Goal: Information Seeking & Learning: Learn about a topic

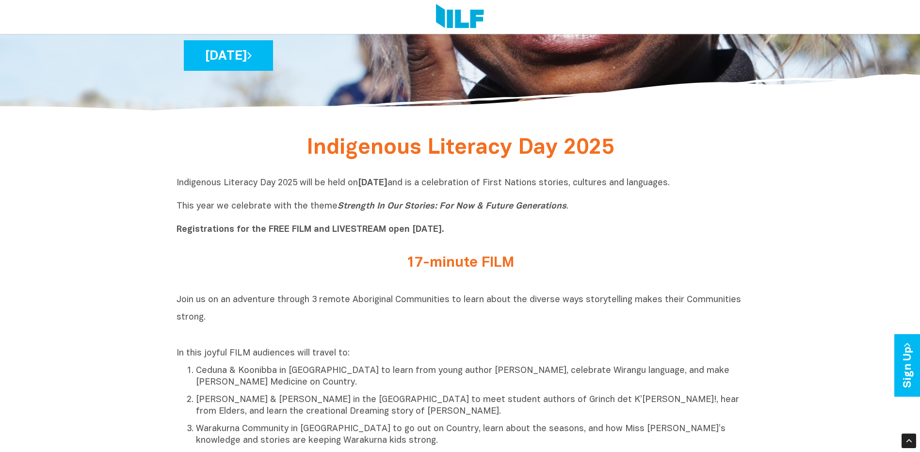
drag, startPoint x: 277, startPoint y: 184, endPoint x: 750, endPoint y: 174, distance: 474.0
copy p "2025 will be held [DATE][DATE] and is a celebration of First Nations stories, c…"
click at [228, 262] on div "17-minute FILM" at bounding box center [461, 265] width 568 height 21
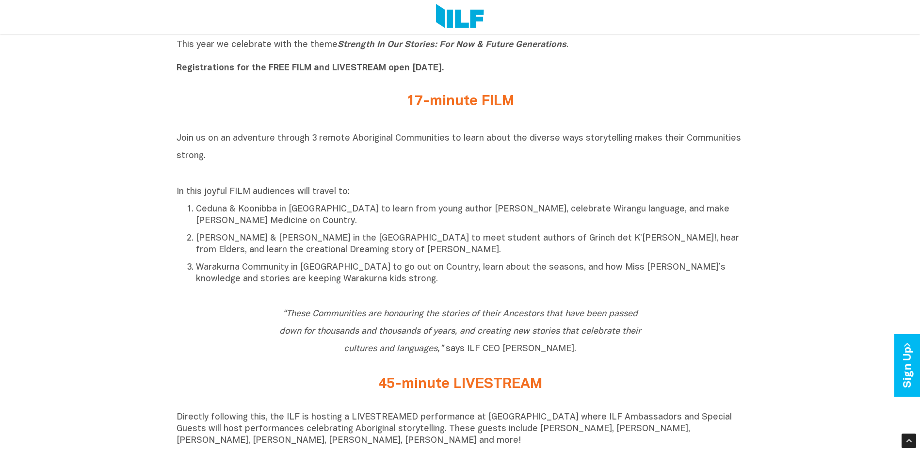
click at [177, 140] on span "Join us on an adventure through 3 remote Aboriginal Communities to learn about …" at bounding box center [459, 147] width 565 height 26
drag, startPoint x: 176, startPoint y: 140, endPoint x: 301, endPoint y: 150, distance: 125.6
click at [301, 150] on h2 "Join us on an adventure through 3 remote Aboriginal Communities to learn about …" at bounding box center [461, 155] width 568 height 52
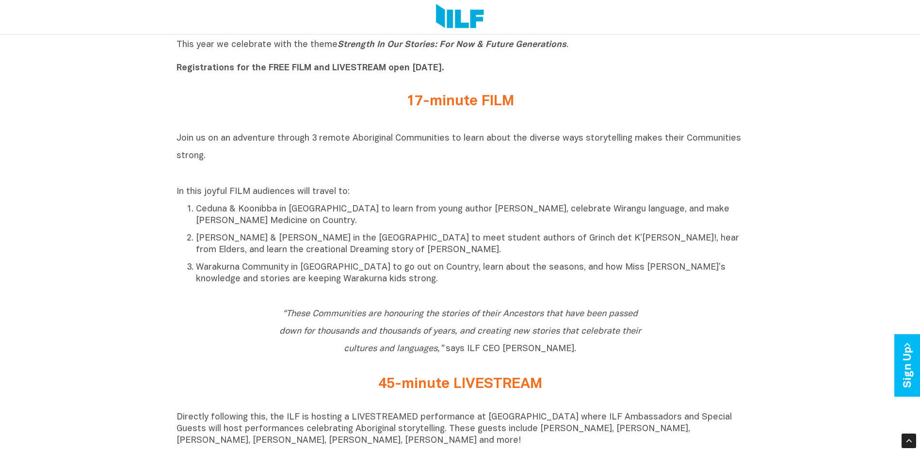
drag, startPoint x: 176, startPoint y: 139, endPoint x: 208, endPoint y: 157, distance: 36.5
copy span "Join us on an adventure through 3 remote Aboriginal Communities to learn about …"
click at [177, 326] on div "“These Communities are honouring the stories of their Ancestors that have been …" at bounding box center [461, 333] width 568 height 57
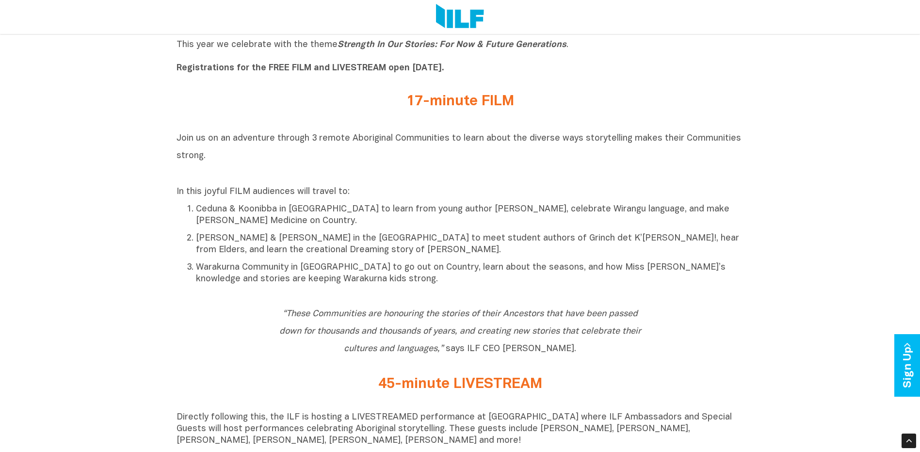
scroll to position [613, 0]
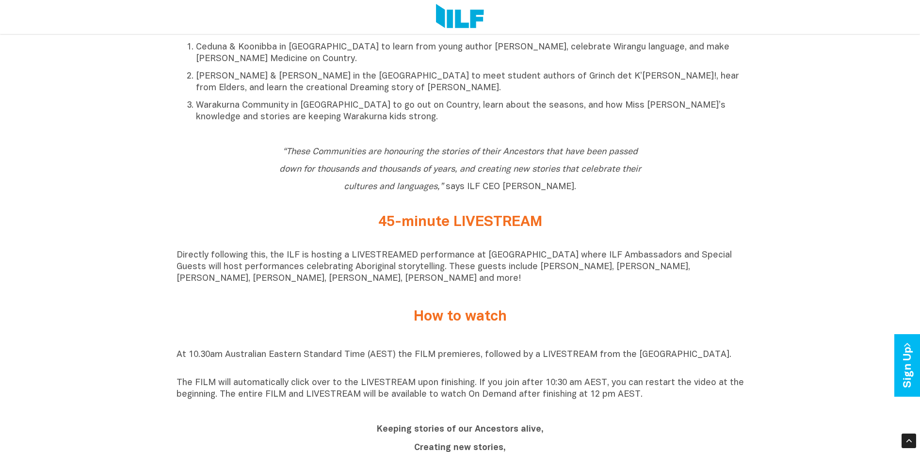
click at [77, 188] on div "Indigenous Literacy Day 2025 Indigenous Literacy Day 2025 will be held [DATE][D…" at bounding box center [460, 393] width 920 height 1168
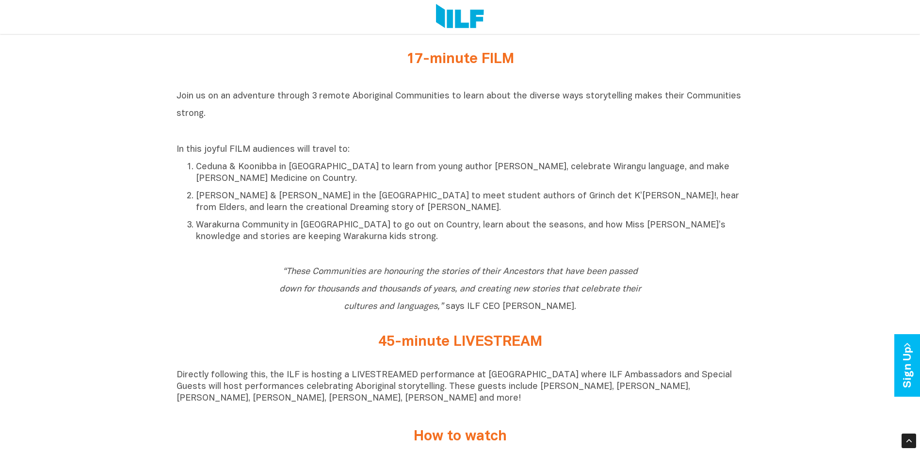
scroll to position [451, 0]
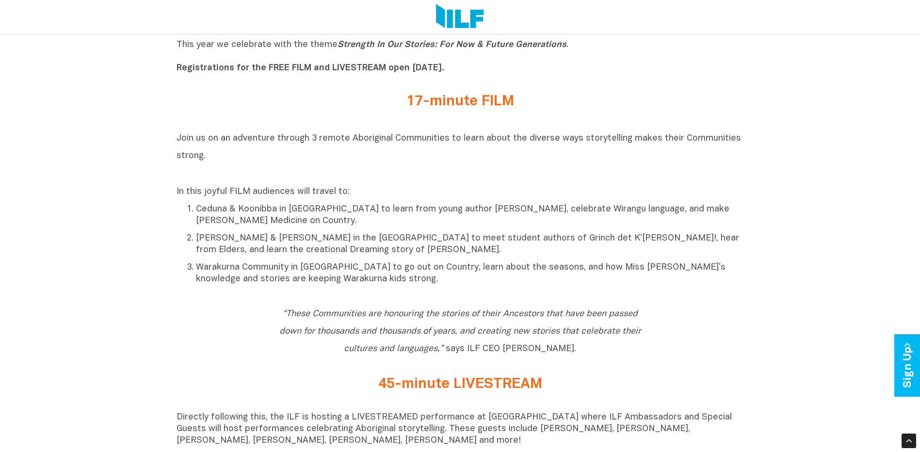
click at [228, 331] on div "“These Communities are honouring the stories of their Ancestors that have been …" at bounding box center [461, 333] width 568 height 57
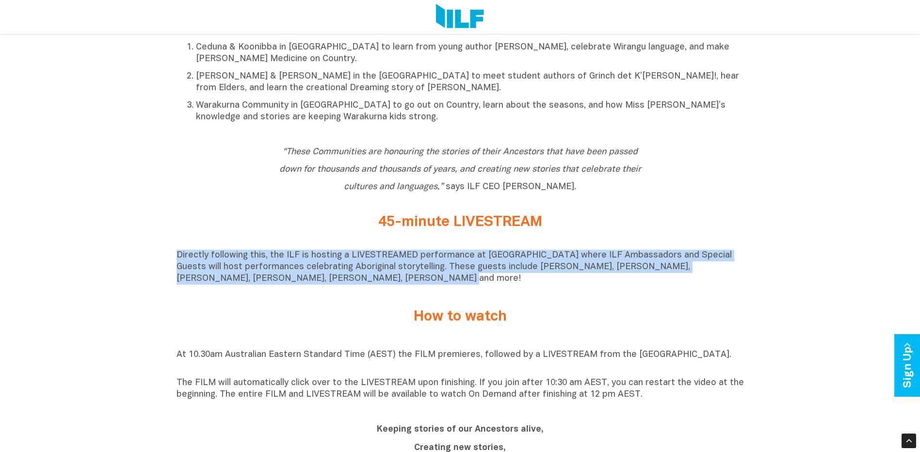
drag, startPoint x: 177, startPoint y: 258, endPoint x: 329, endPoint y: 280, distance: 154.4
click at [329, 280] on p "Directly following this, the ILF is hosting a LIVESTREAMED performance at [GEOG…" at bounding box center [461, 267] width 568 height 35
copy p "Directly following this, the ILF is hosting a LIVESTREAMED performance at [GEOG…"
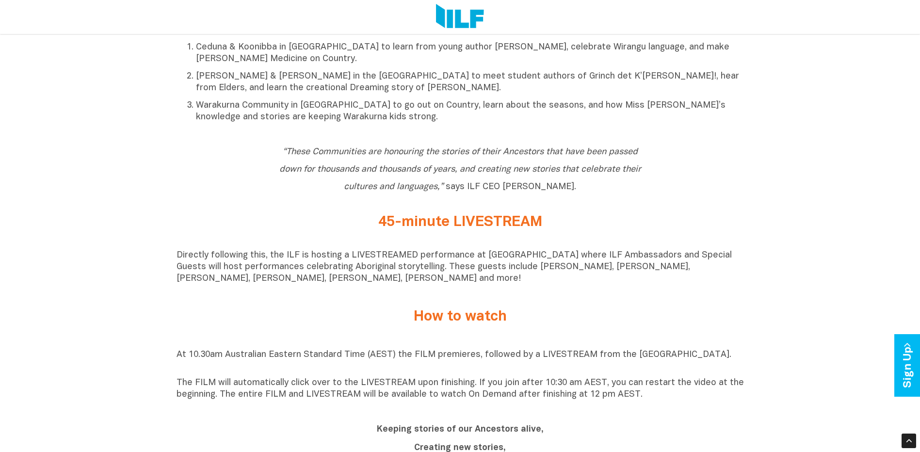
click at [640, 306] on div "How to watch" at bounding box center [461, 317] width 568 height 40
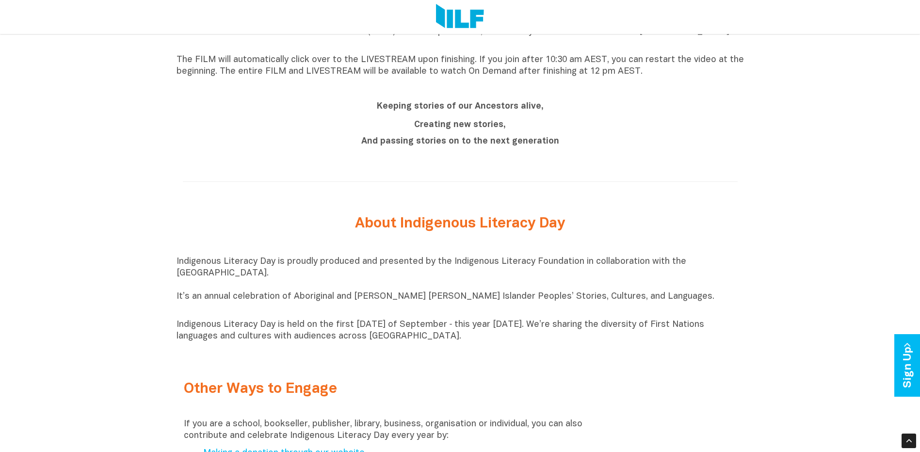
scroll to position [774, 0]
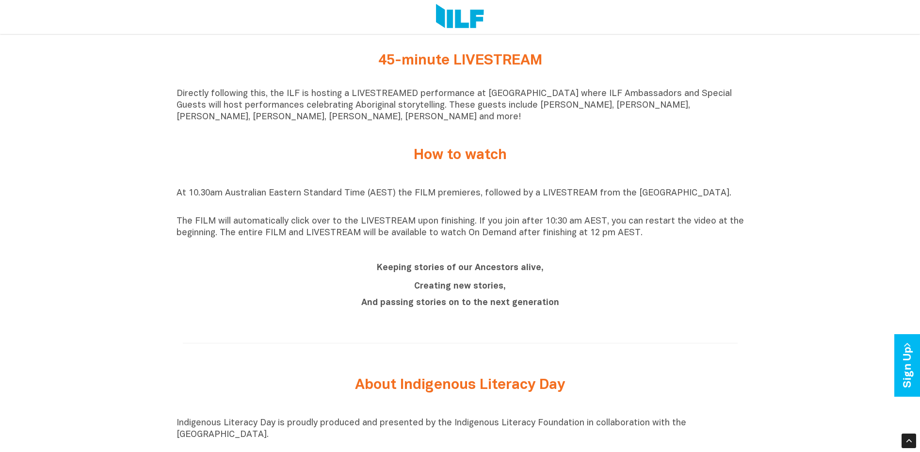
click at [152, 246] on div "Indigenous Literacy Day 2025 Indigenous Literacy Day 2025 will be held [DATE][D…" at bounding box center [460, 232] width 920 height 1168
drag, startPoint x: 424, startPoint y: 237, endPoint x: 630, endPoint y: 239, distance: 206.2
click at [630, 239] on p "The FILM will automatically click over to the LIVESTREAM upon finishing. If you…" at bounding box center [461, 227] width 568 height 23
copy p "to watch On Demand after finishing at 12 pm AEST"
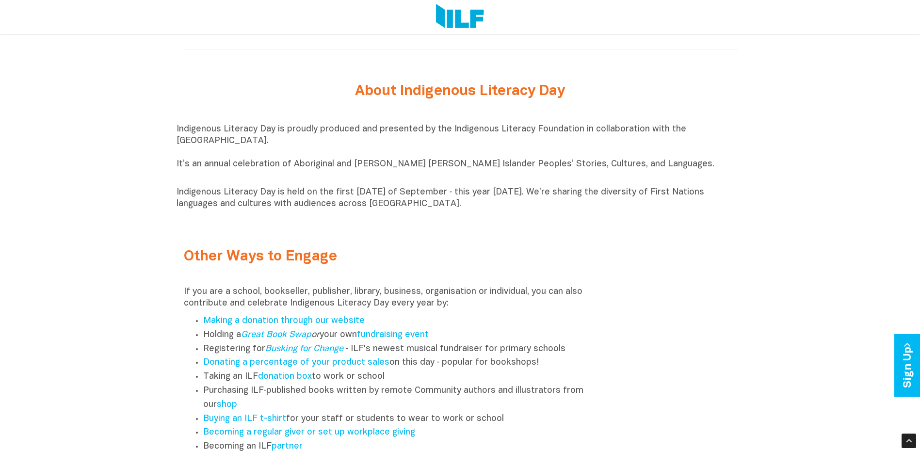
scroll to position [1098, 0]
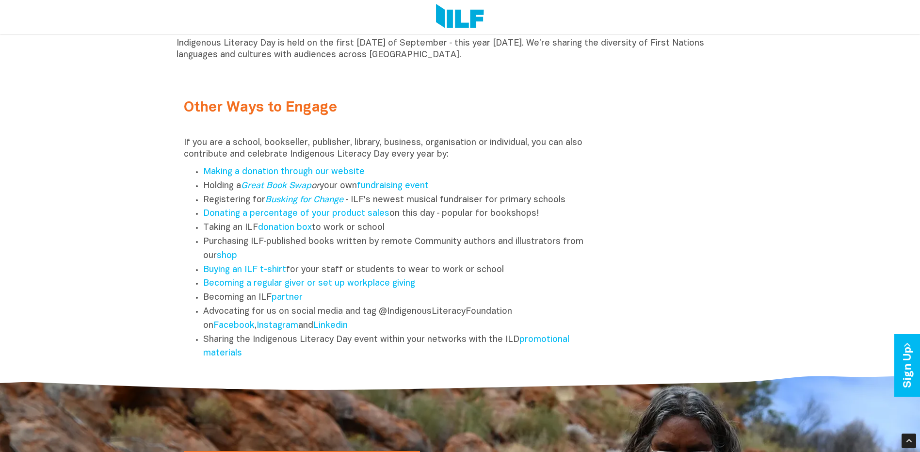
scroll to position [1259, 0]
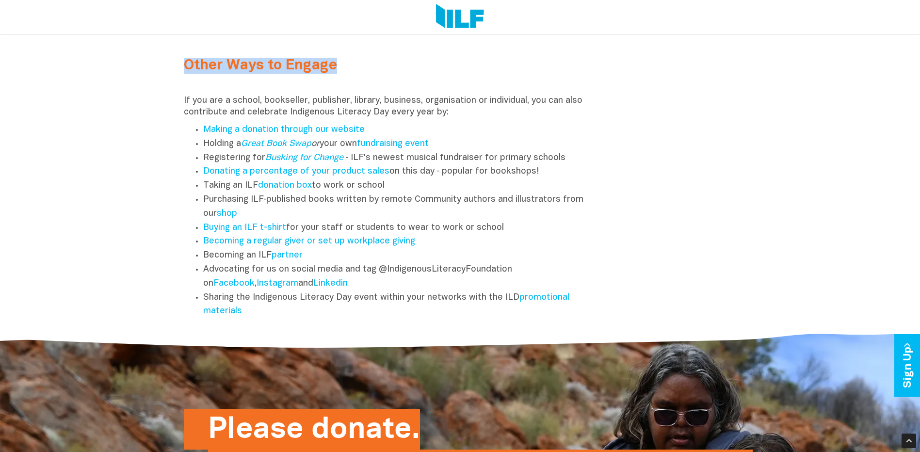
drag, startPoint x: 185, startPoint y: 71, endPoint x: 368, endPoint y: 65, distance: 183.0
click at [368, 65] on h2 "Other Ways to Engage" at bounding box center [389, 66] width 411 height 16
copy h2 "Other Ways to Engage"
drag, startPoint x: 203, startPoint y: 204, endPoint x: 516, endPoint y: 235, distance: 314.9
click at [516, 235] on ul "Making a donation through our website Holding a Great Book Swap or your own fun…" at bounding box center [389, 220] width 411 height 195
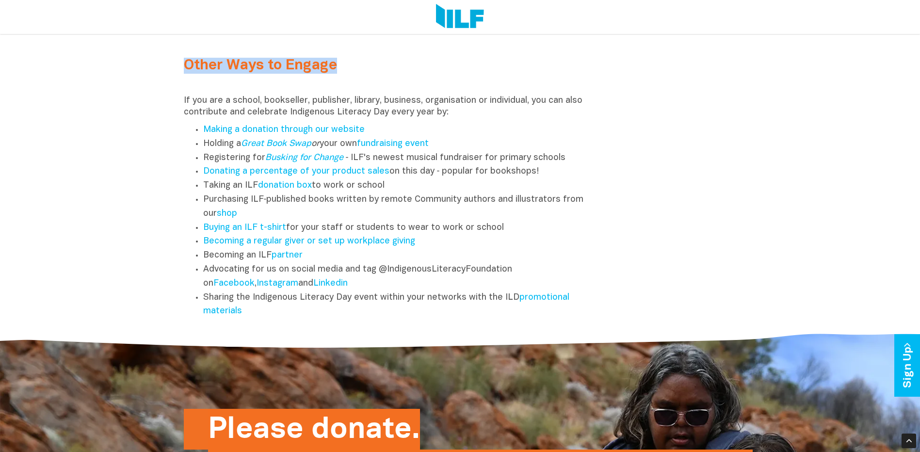
copy ul "Purchasing ILF‑published books written by remote Community authors and illustra…"
drag, startPoint x: 146, startPoint y: 245, endPoint x: 181, endPoint y: 225, distance: 41.0
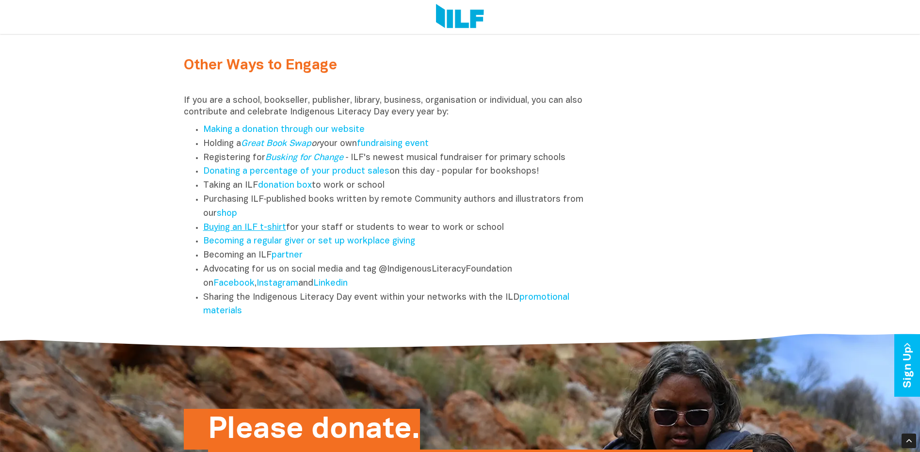
click at [263, 231] on link "Buying an ILF t-shirt" at bounding box center [244, 228] width 83 height 8
drag, startPoint x: 201, startPoint y: 301, endPoint x: 267, endPoint y: 311, distance: 66.8
click at [267, 311] on ul "Making a donation through our website Holding a Great Book Swap or your own fun…" at bounding box center [389, 220] width 411 height 195
copy li "Sharing the Indigenous Literacy Day event within your networks with the ILD pro…"
click at [462, 338] on div at bounding box center [460, 352] width 920 height 43
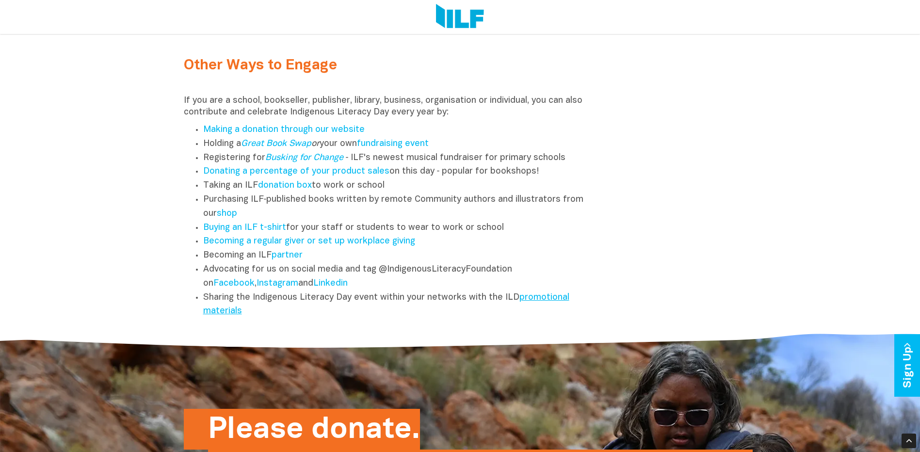
click at [528, 301] on link "promotional materials" at bounding box center [386, 304] width 366 height 22
